Goal: Task Accomplishment & Management: Manage account settings

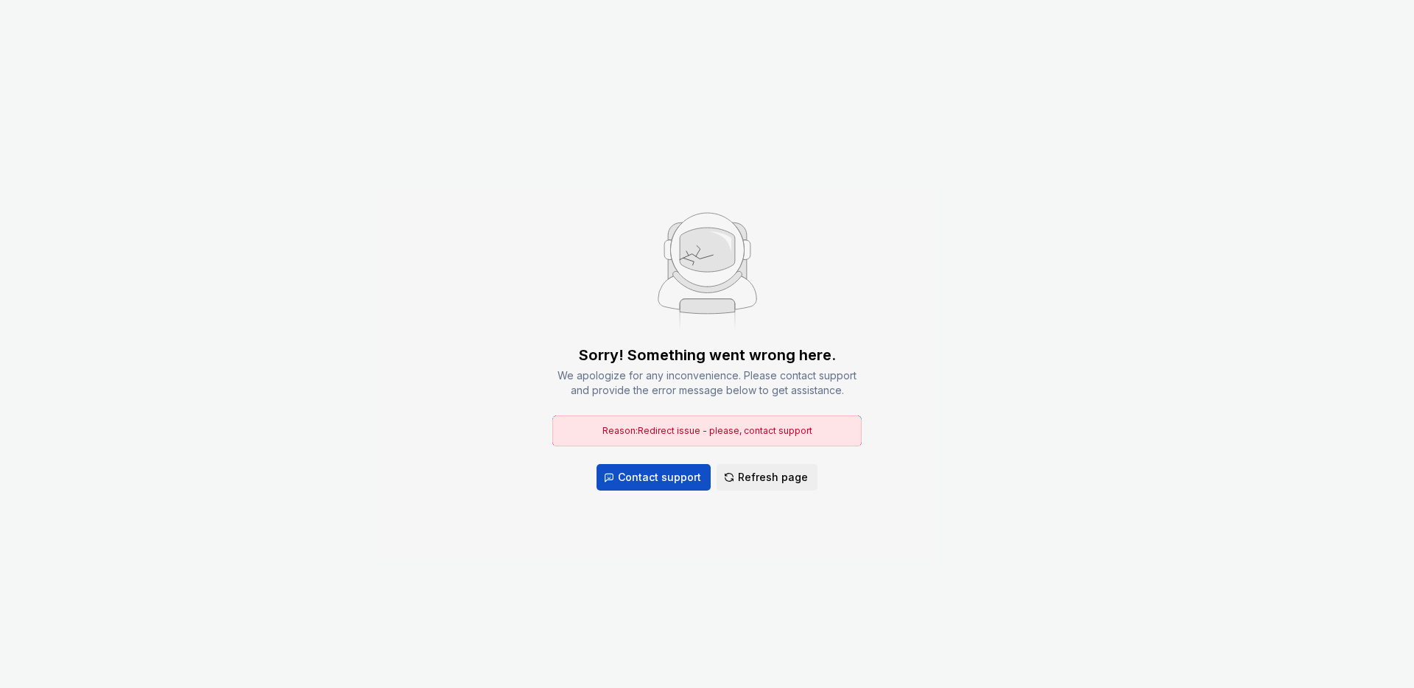
click at [1054, 504] on div "Sorry! Something went wrong here. We apologize for any inconvenience. Please co…" at bounding box center [707, 344] width 1414 height 688
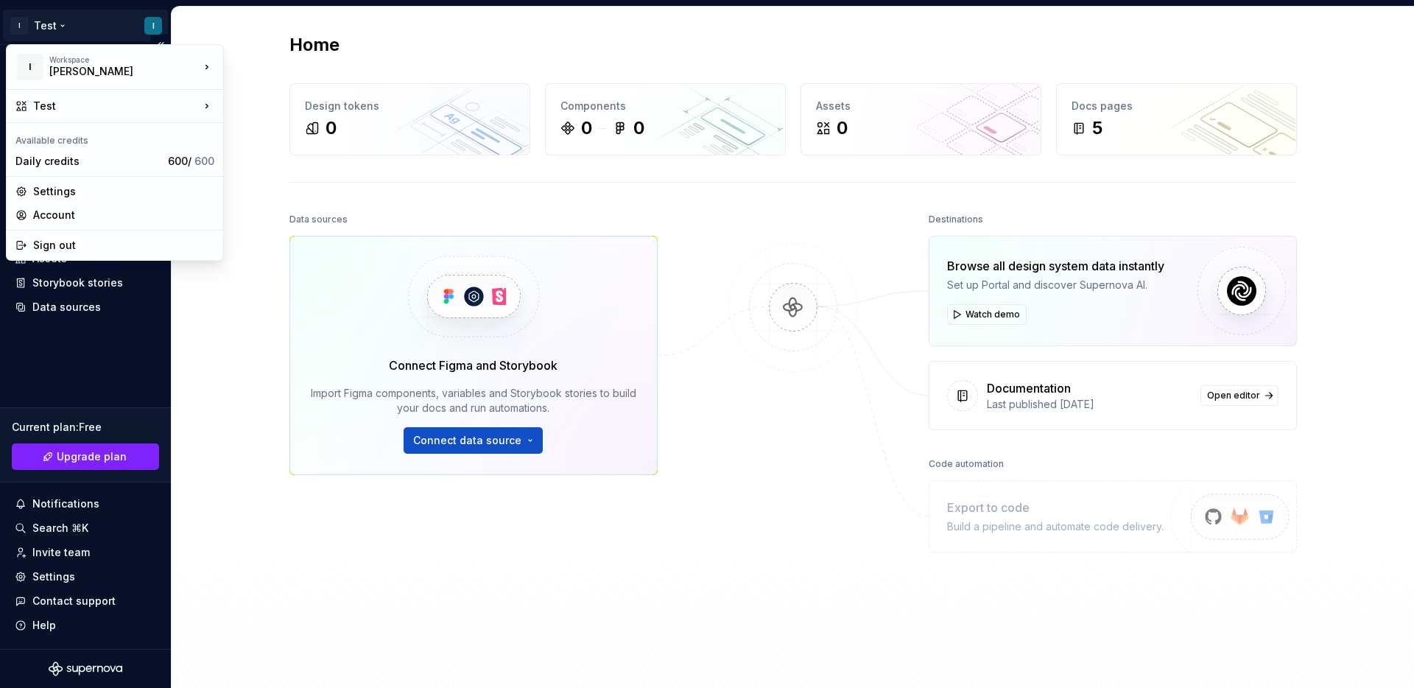
click at [158, 25] on html "I Test I Home Documentation Analytics Code automation Design system data Design…" at bounding box center [707, 344] width 1414 height 688
click at [57, 245] on div "Sign out" at bounding box center [123, 245] width 181 height 15
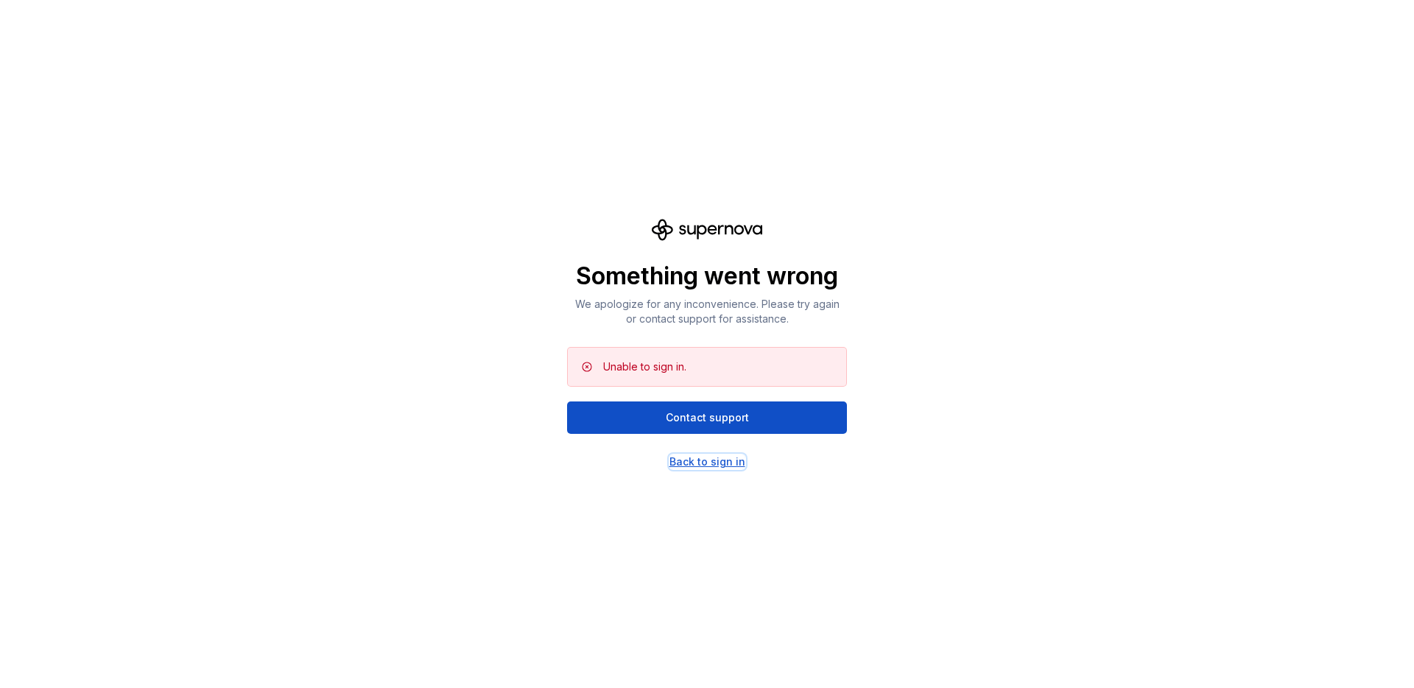
click at [705, 462] on div "Back to sign in" at bounding box center [707, 461] width 76 height 15
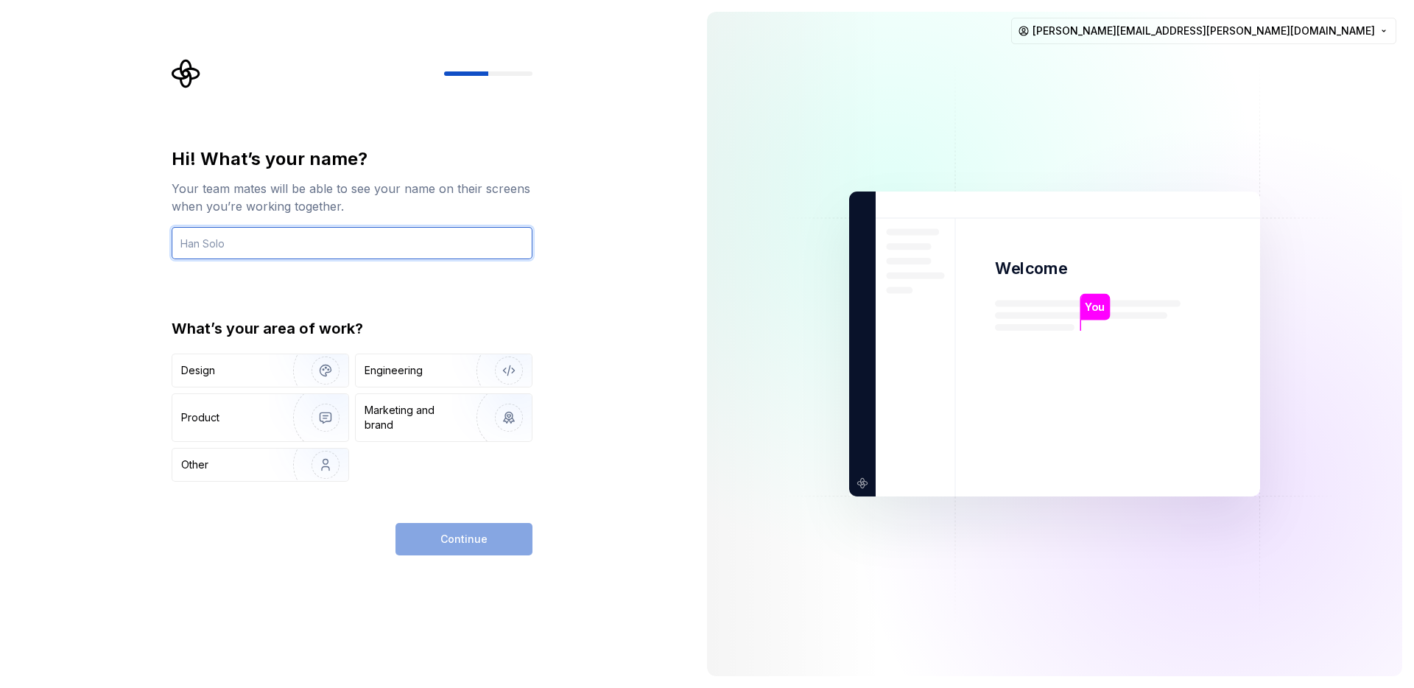
click at [340, 241] on input "text" at bounding box center [352, 243] width 361 height 32
type input "[PERSON_NAME]"
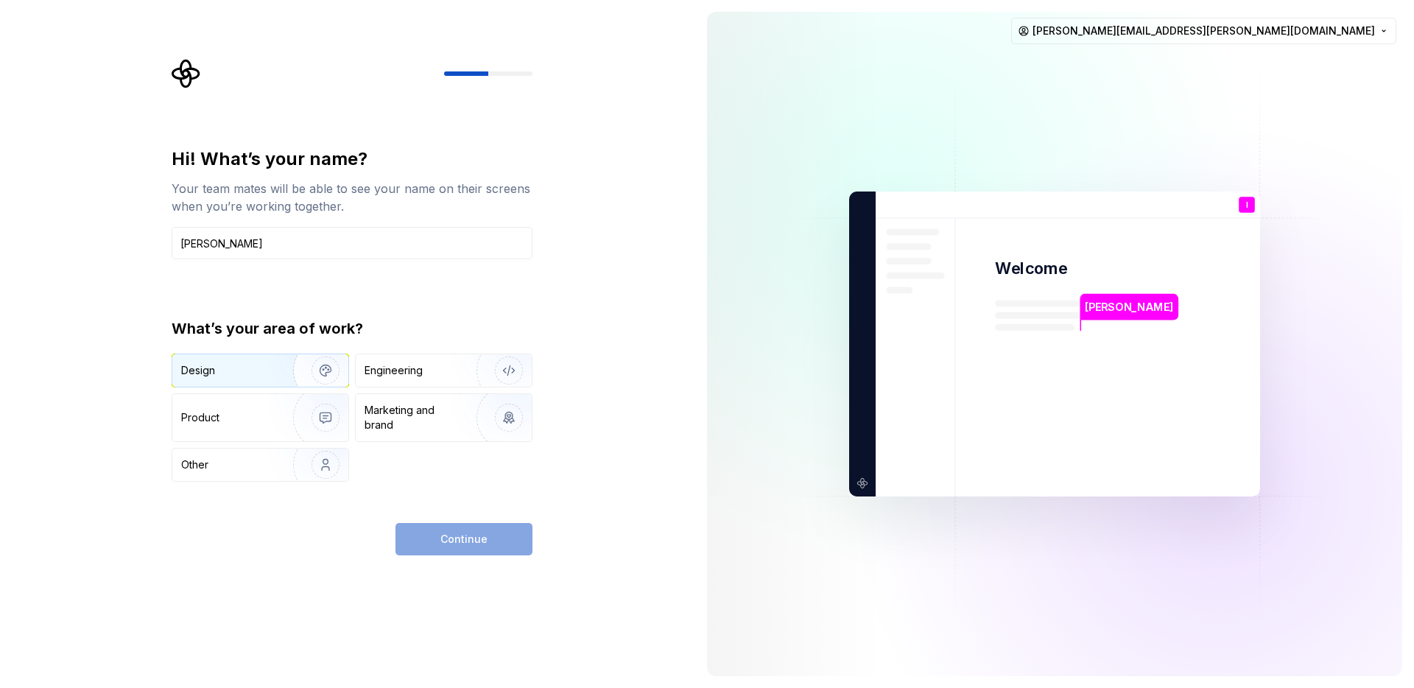
click at [270, 376] on img "button" at bounding box center [316, 370] width 94 height 99
click at [485, 540] on span "Continue" at bounding box center [463, 539] width 47 height 15
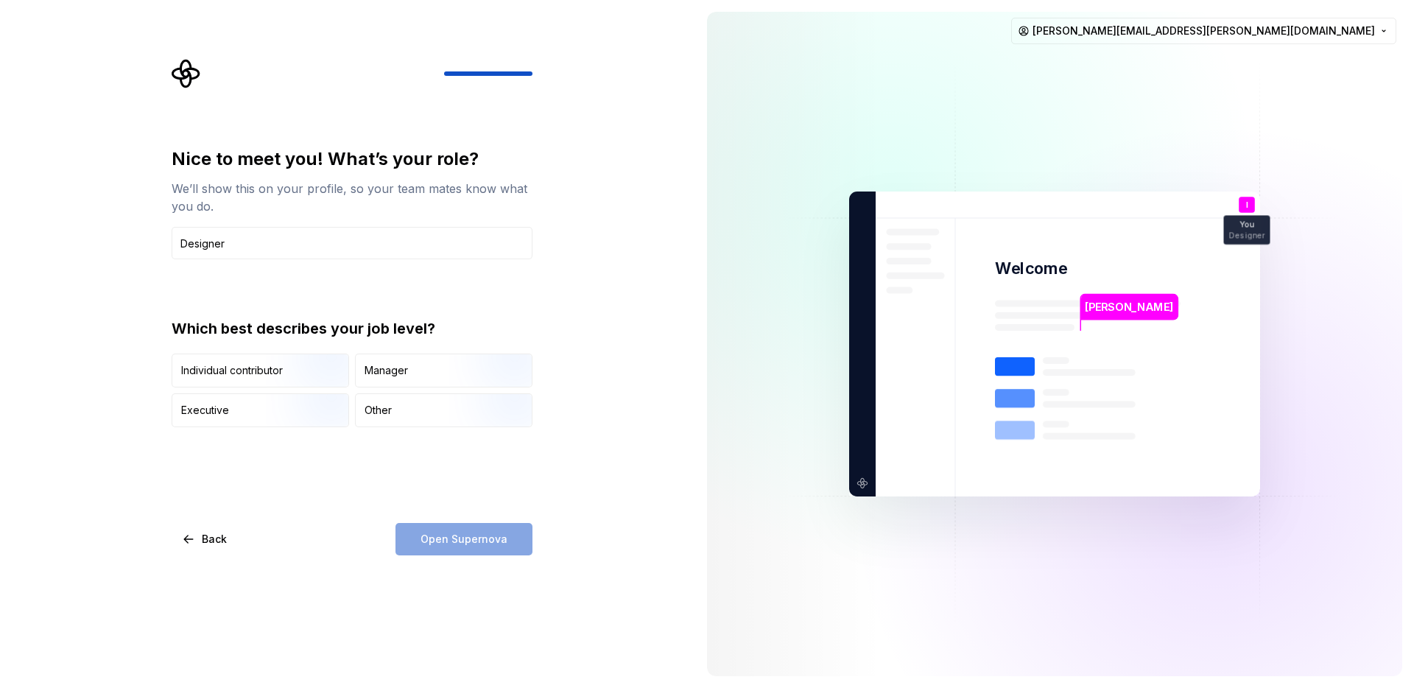
type input "Designer"
click at [381, 488] on div "Nice to meet you! What’s your role? We’ll show this on your profile, so your te…" at bounding box center [352, 351] width 361 height 408
click at [443, 542] on div "Open Supernova" at bounding box center [463, 539] width 137 height 32
click at [418, 411] on div "Other" at bounding box center [444, 410] width 176 height 32
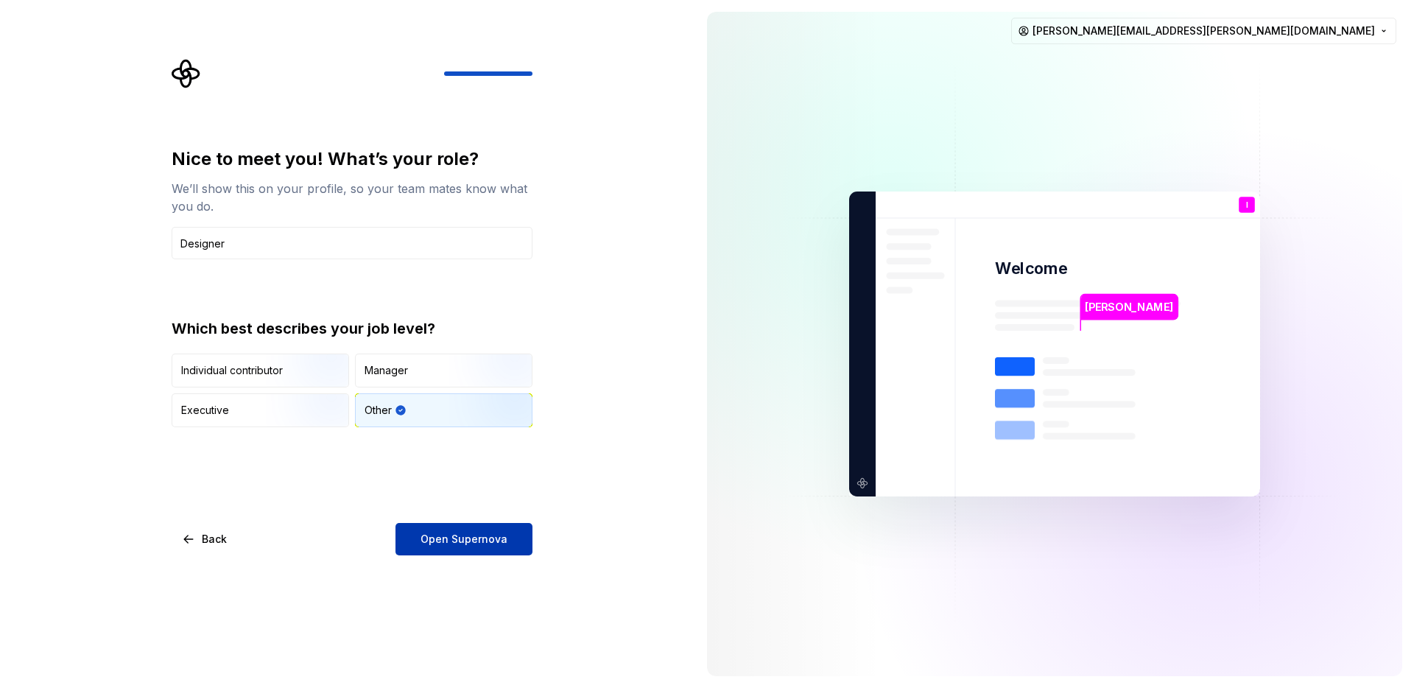
click at [458, 544] on span "Open Supernova" at bounding box center [463, 539] width 87 height 15
